Goal: Task Accomplishment & Management: Manage account settings

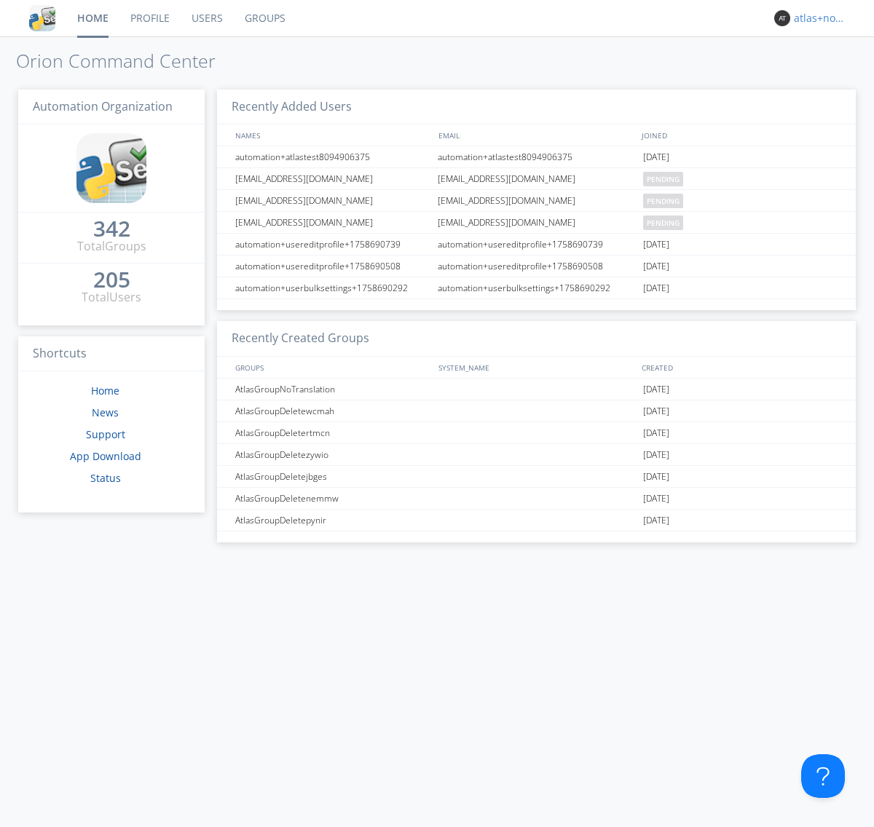
click at [817, 18] on div "atlas+nodispatch" at bounding box center [821, 18] width 55 height 15
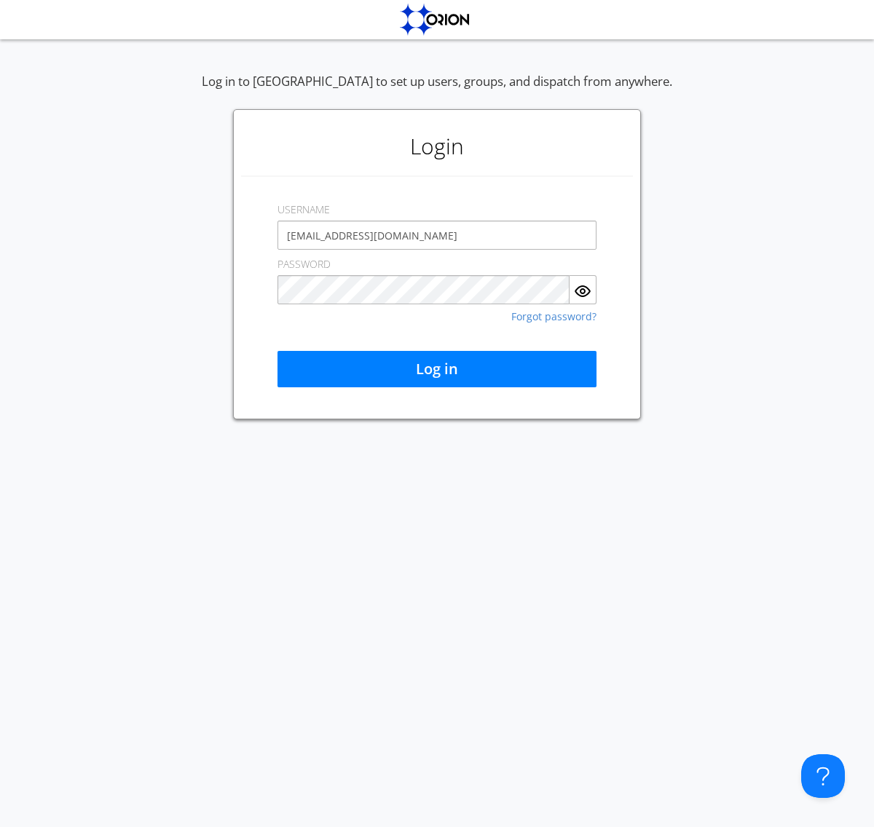
type input "[EMAIL_ADDRESS][DOMAIN_NAME]"
click at [437, 369] on button "Log in" at bounding box center [436, 369] width 319 height 36
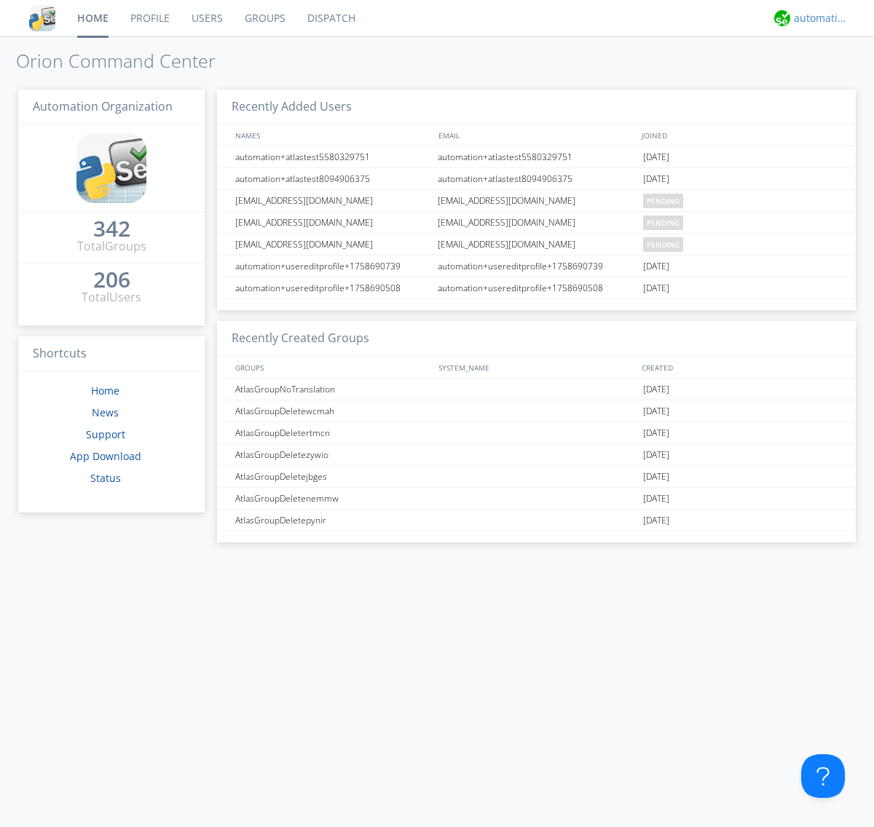
click at [817, 18] on div "automation+atlas" at bounding box center [821, 18] width 55 height 15
